Goal: Use online tool/utility: Utilize a website feature to perform a specific function

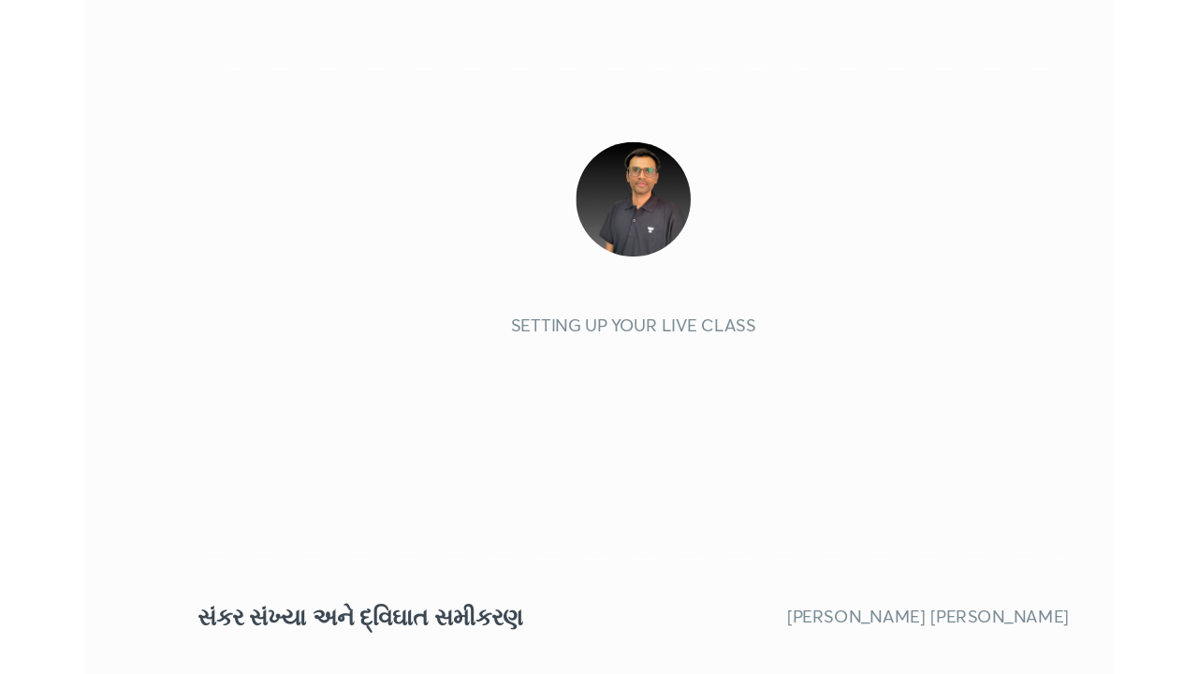
scroll to position [320, 597]
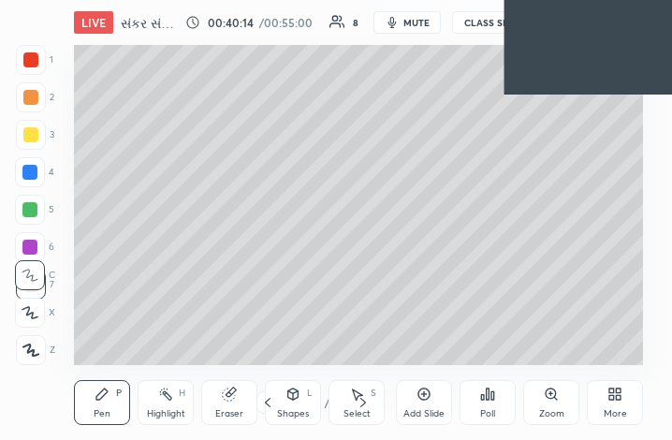
click at [615, 409] on div "More" at bounding box center [615, 413] width 23 height 9
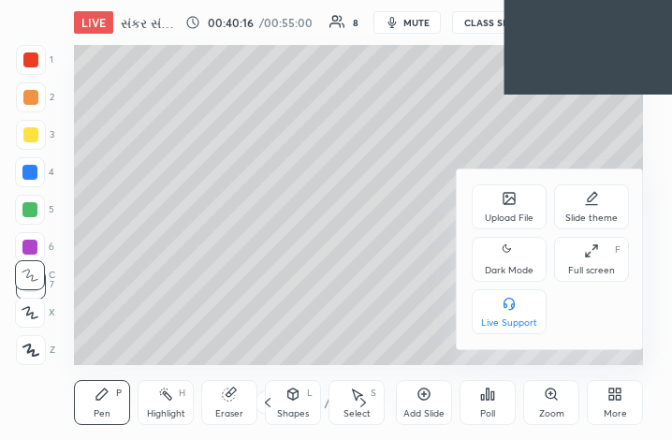
click at [597, 266] on div "Full screen" at bounding box center [591, 270] width 47 height 9
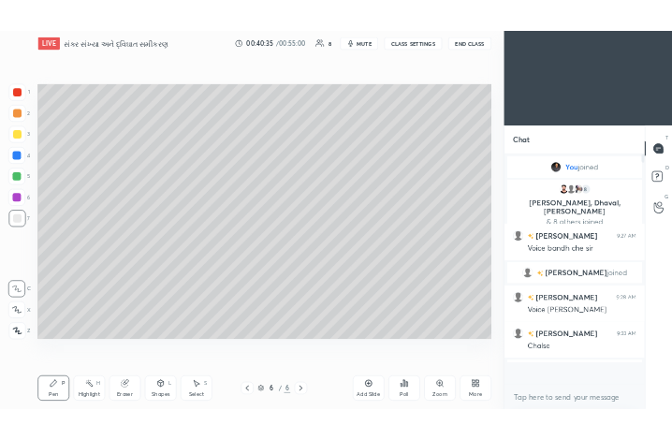
scroll to position [403, 244]
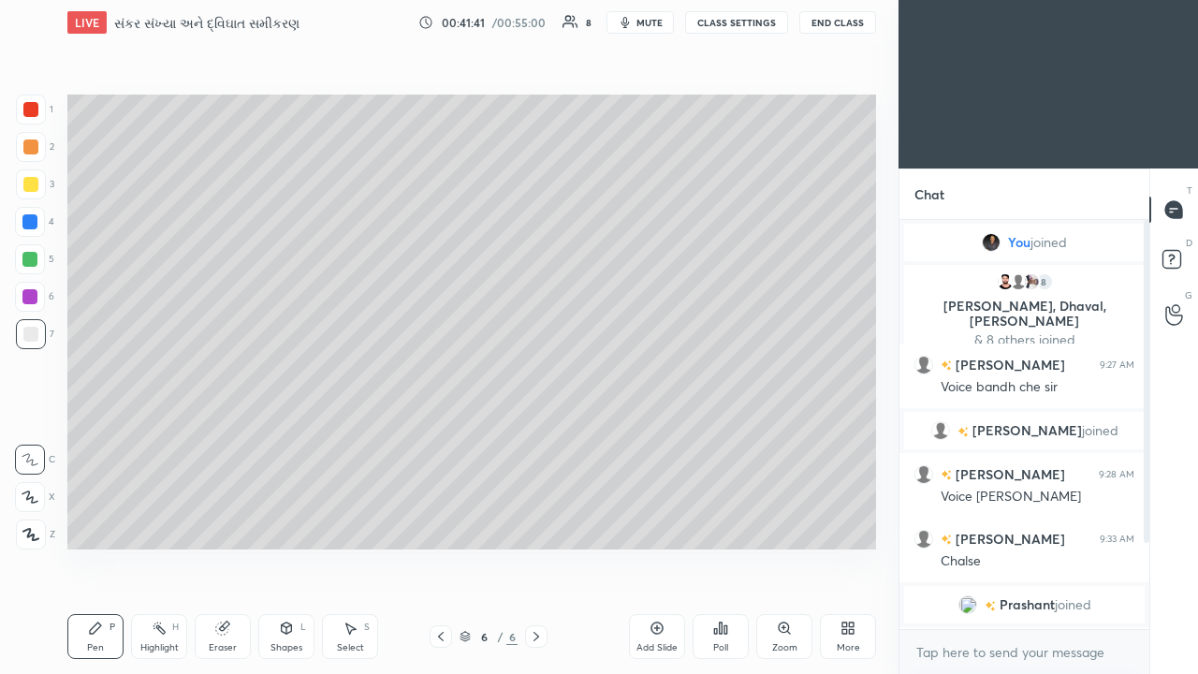
click at [671, 439] on icon at bounding box center [844, 624] width 5 height 5
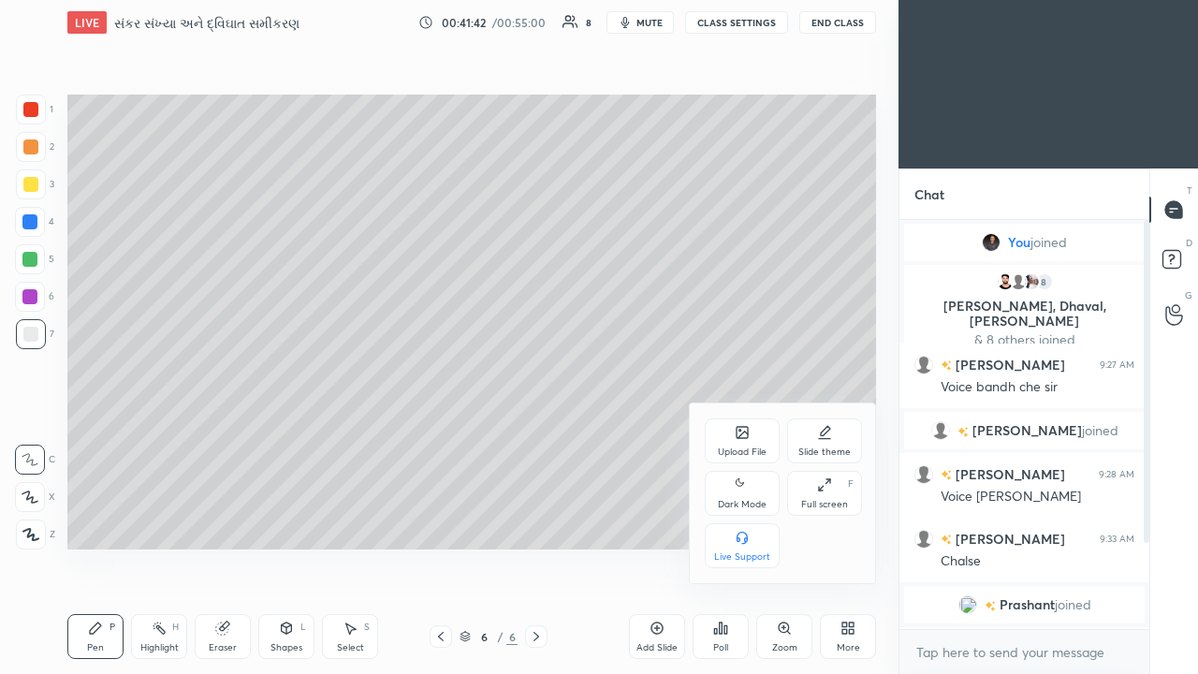
click at [671, 439] on div "Full screen F" at bounding box center [824, 493] width 75 height 45
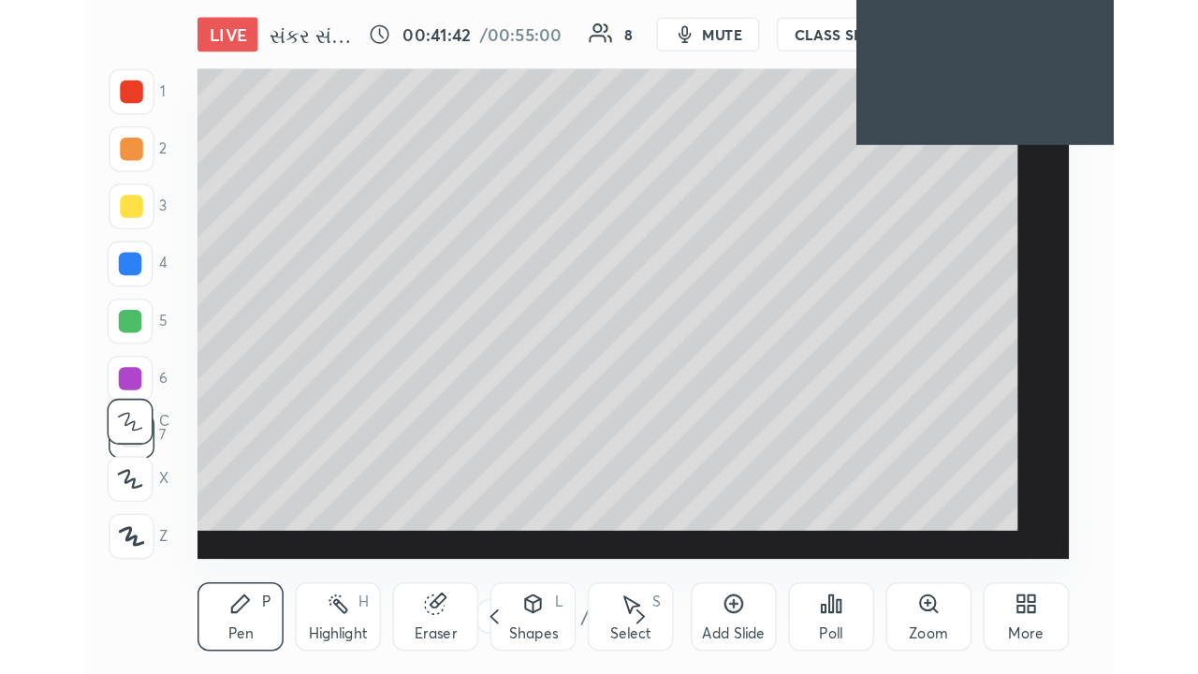
scroll to position [320, 597]
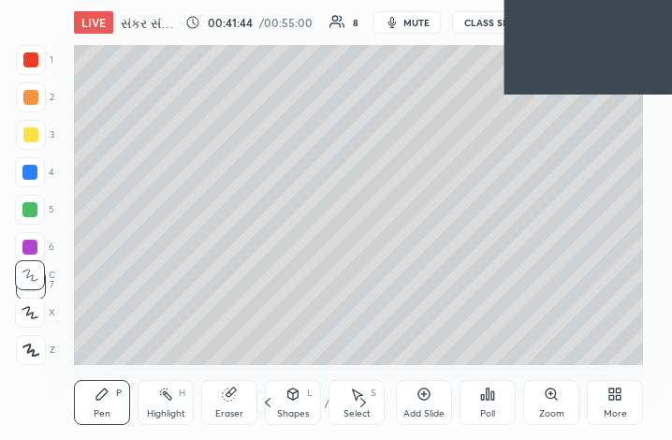
click at [629, 409] on div "More" at bounding box center [615, 402] width 56 height 45
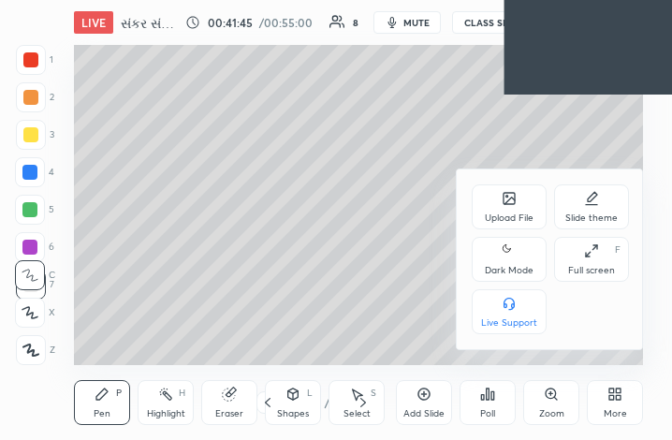
click at [610, 267] on div "Full screen" at bounding box center [591, 270] width 47 height 9
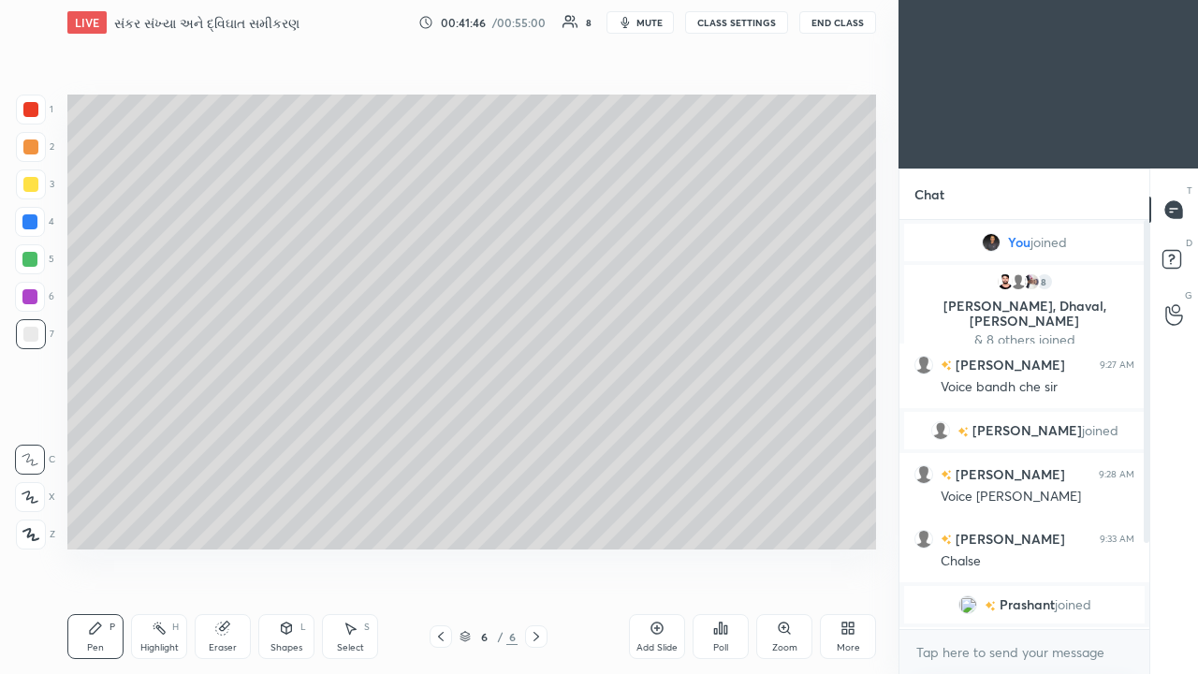
scroll to position [93037, 92768]
click at [31, 299] on div at bounding box center [29, 296] width 15 height 15
click at [35, 264] on div at bounding box center [29, 259] width 15 height 15
click at [37, 264] on div at bounding box center [30, 259] width 30 height 30
click at [37, 187] on div at bounding box center [30, 184] width 15 height 15
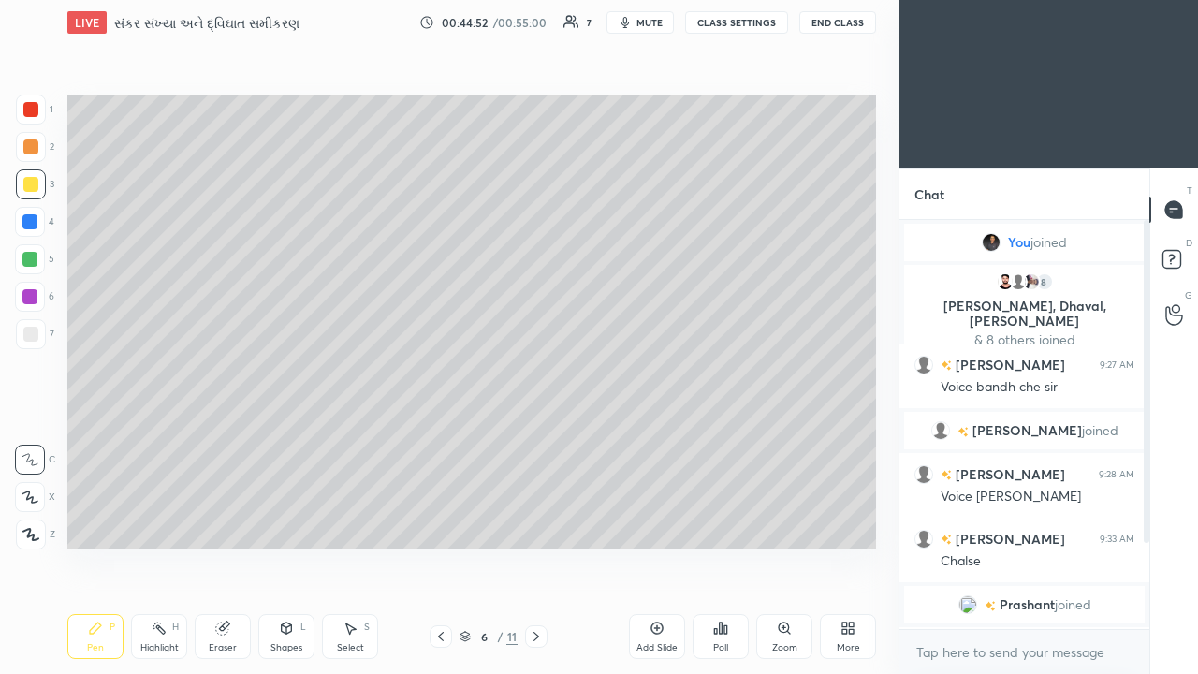
click at [659, 439] on div "Add Slide" at bounding box center [656, 647] width 41 height 9
click at [36, 299] on div at bounding box center [29, 296] width 15 height 15
click at [169, 439] on div "Highlight H" at bounding box center [159, 636] width 56 height 45
click at [34, 439] on icon at bounding box center [29, 533] width 9 height 9
click at [105, 439] on div "Pen P" at bounding box center [95, 636] width 56 height 45
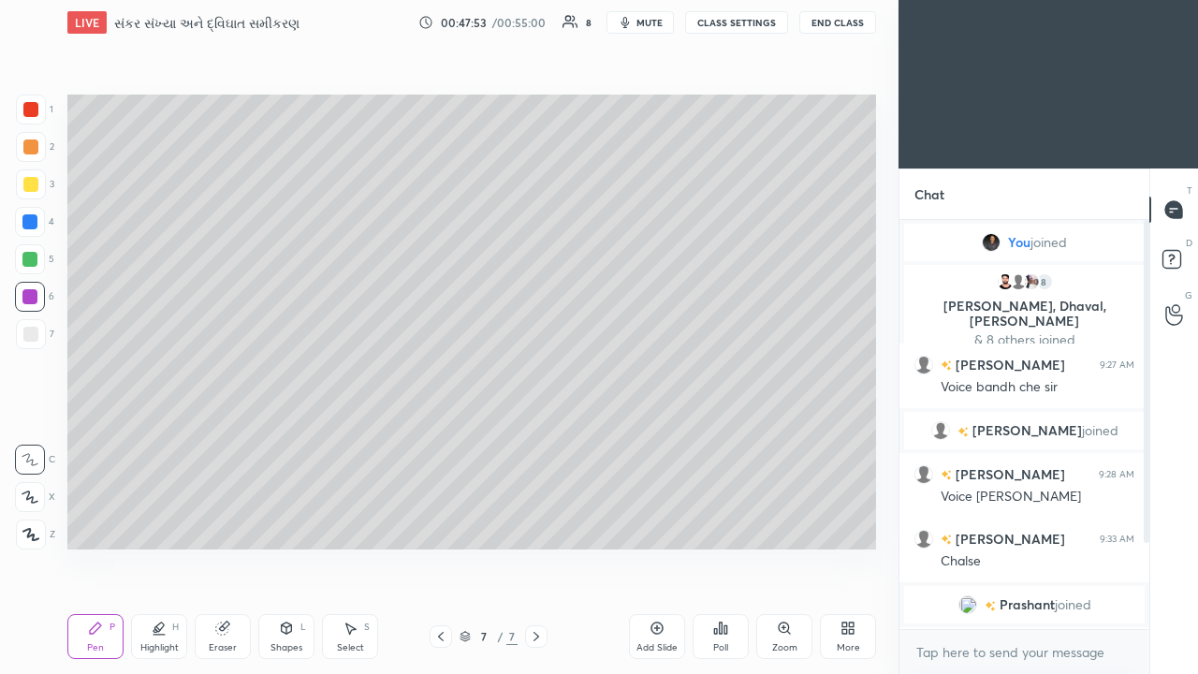
click at [536, 439] on icon at bounding box center [536, 636] width 15 height 15
click at [662, 439] on div "Add Slide" at bounding box center [656, 647] width 41 height 9
click at [39, 332] on div at bounding box center [31, 334] width 30 height 30
click at [32, 262] on div at bounding box center [29, 259] width 15 height 15
click at [155, 439] on div "Highlight H" at bounding box center [159, 636] width 56 height 45
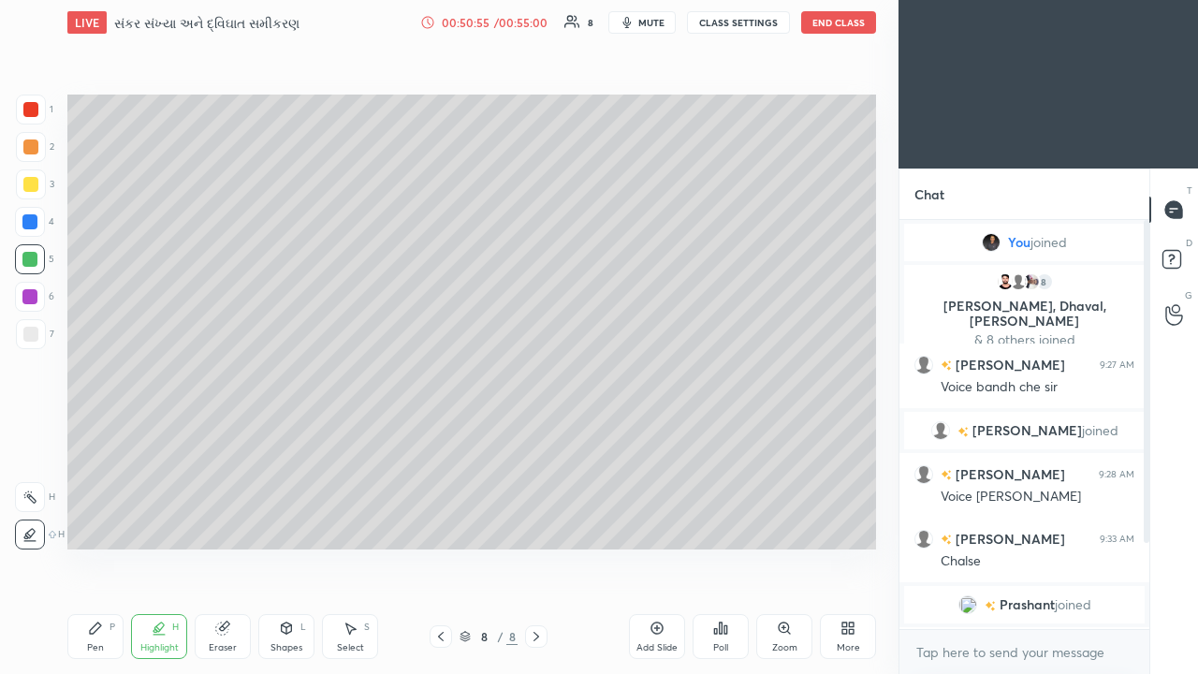
click at [113, 439] on div "Pen P" at bounding box center [95, 636] width 56 height 45
click at [671, 20] on button "End Class" at bounding box center [838, 22] width 75 height 22
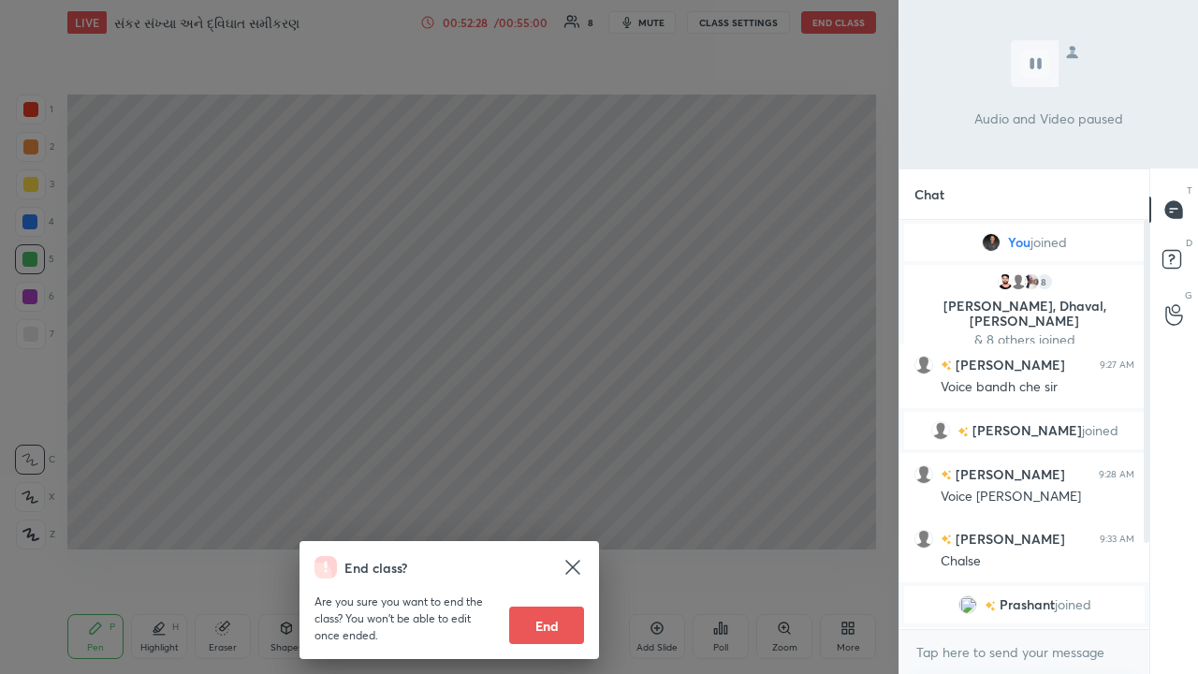
click at [552, 439] on button "End" at bounding box center [546, 624] width 75 height 37
type textarea "x"
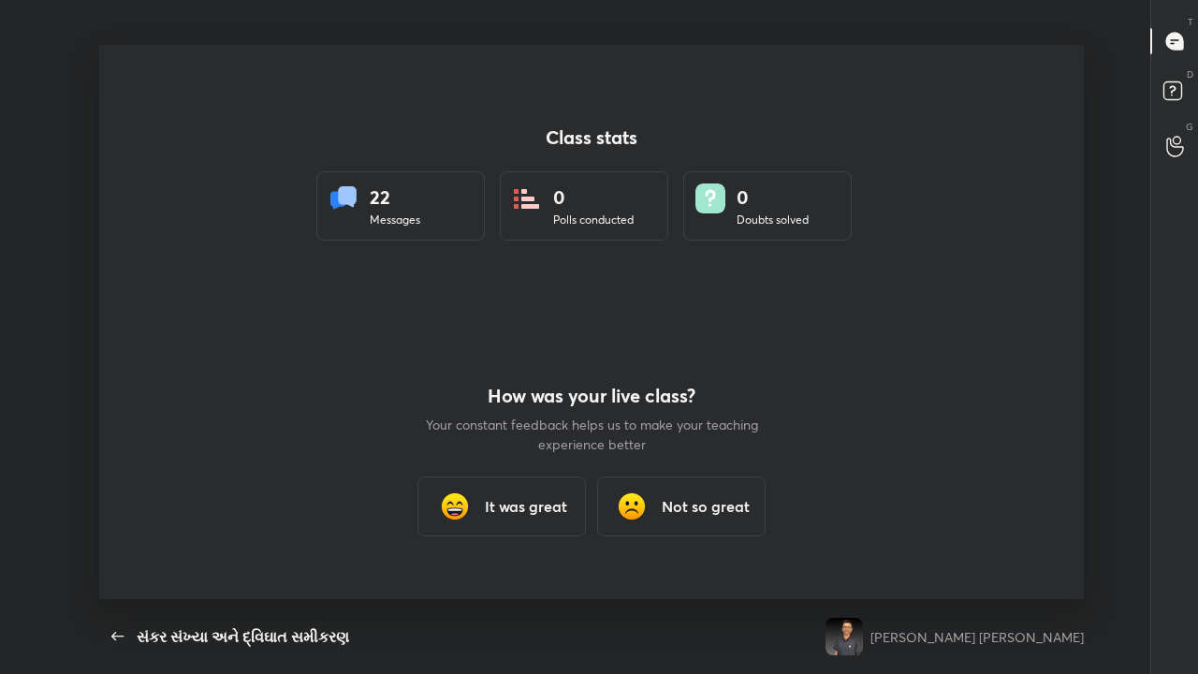
scroll to position [0, 0]
click at [671, 439] on div "Not so great" at bounding box center [681, 506] width 168 height 60
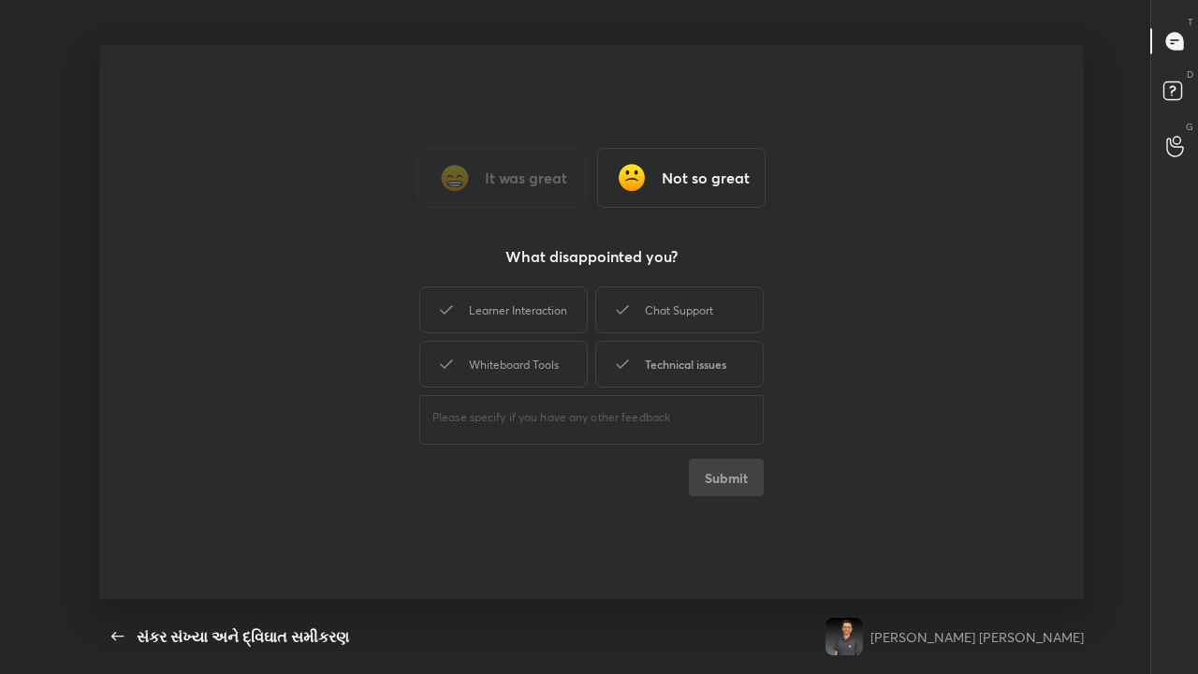
click at [656, 365] on div "Technical issues" at bounding box center [679, 364] width 168 height 47
click at [671, 439] on button "Submit" at bounding box center [726, 477] width 75 height 37
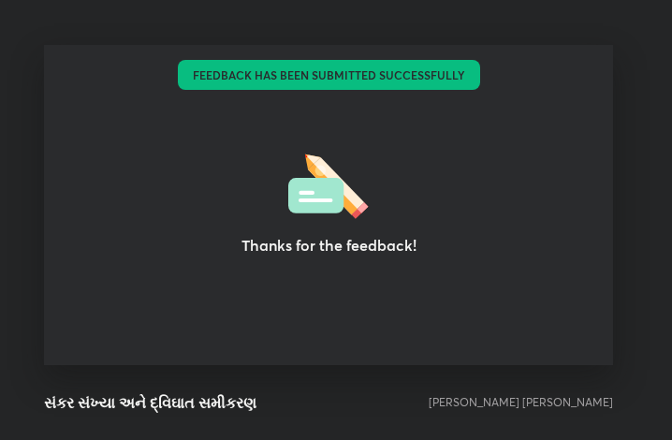
scroll to position [93271, 92935]
